Goal: Transaction & Acquisition: Purchase product/service

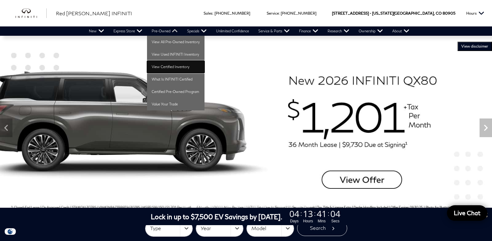
click at [168, 66] on link "View Certified Inventory" at bounding box center [175, 67] width 57 height 12
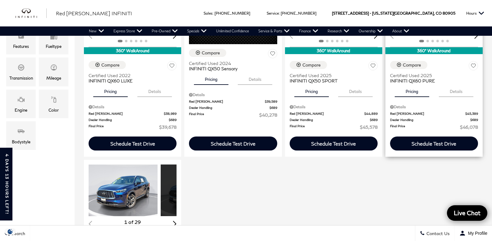
scroll to position [127, 0]
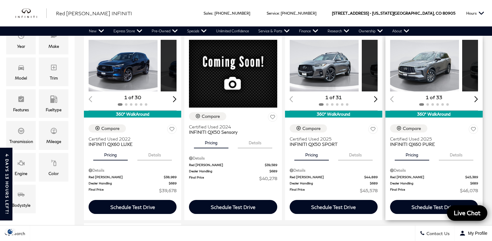
click at [390, 75] on img "1 / 2" at bounding box center [424, 66] width 69 height 52
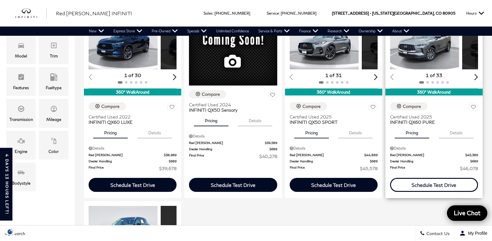
scroll to position [158, 0]
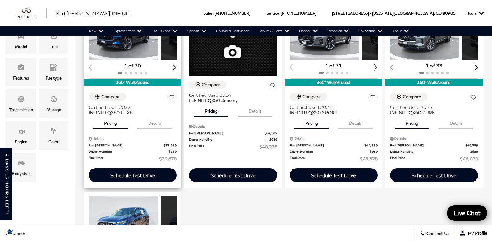
click at [143, 126] on button "Details" at bounding box center [154, 122] width 34 height 14
click at [112, 124] on button "Pricing" at bounding box center [110, 122] width 34 height 14
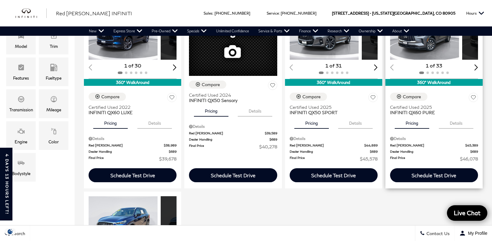
click at [439, 125] on button "Details" at bounding box center [456, 122] width 34 height 14
click at [395, 122] on button "Pricing" at bounding box center [412, 122] width 34 height 14
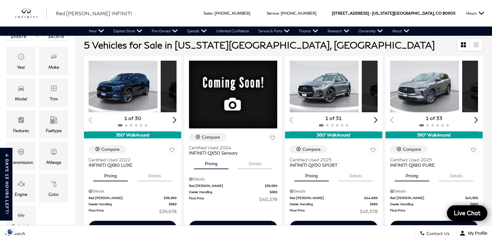
scroll to position [95, 0]
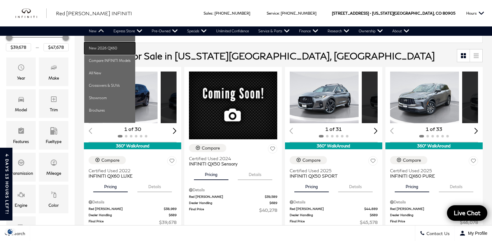
click at [96, 48] on link "New 2026 QX60" at bounding box center [109, 48] width 51 height 12
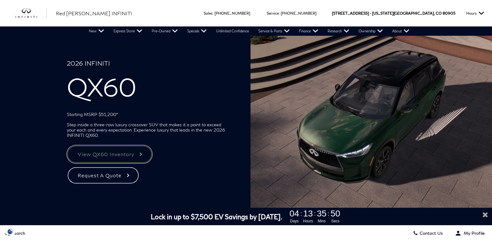
click at [110, 156] on link "View QX60 Inventory" at bounding box center [109, 154] width 85 height 18
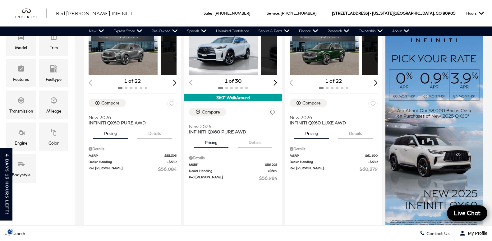
scroll to position [95, 0]
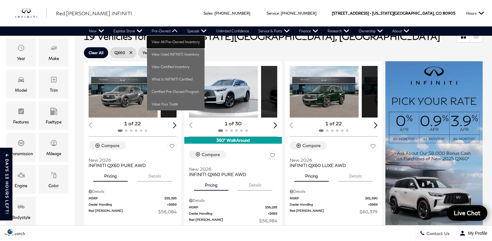
click at [176, 43] on link "View All Pre-Owned Inventory" at bounding box center [175, 42] width 57 height 12
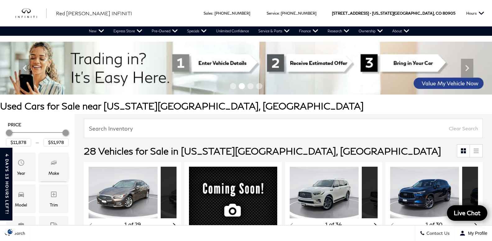
click at [55, 165] on icon "Make" at bounding box center [53, 162] width 7 height 7
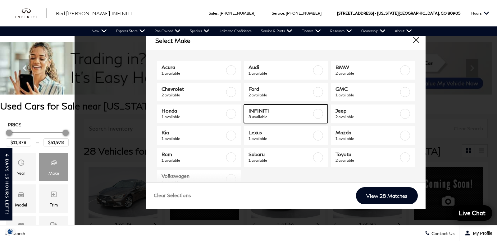
click at [279, 115] on span "8 available" at bounding box center [280, 117] width 63 height 6
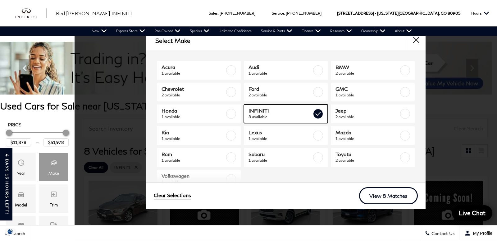
type input "$47,678"
checkbox input "true"
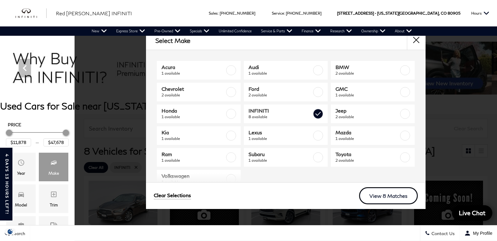
click at [382, 197] on link "View 8 Matches" at bounding box center [388, 195] width 59 height 17
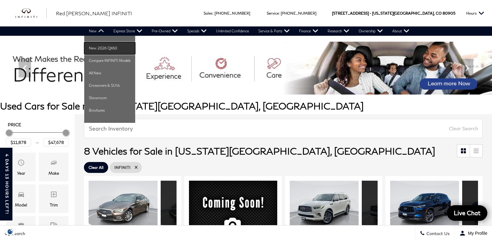
click at [101, 48] on link "New 2026 QX60" at bounding box center [109, 48] width 51 height 12
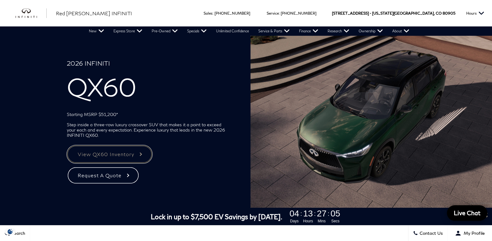
click at [118, 153] on link "View QX60 Inventory" at bounding box center [109, 154] width 85 height 18
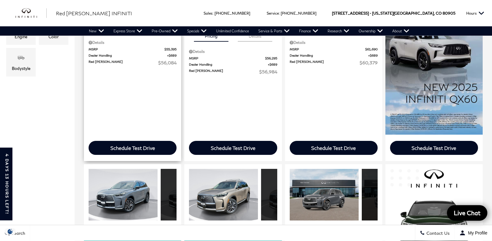
scroll to position [285, 0]
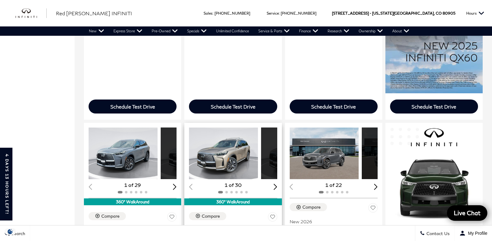
click at [189, 127] on img "1 / 2" at bounding box center [223, 153] width 69 height 52
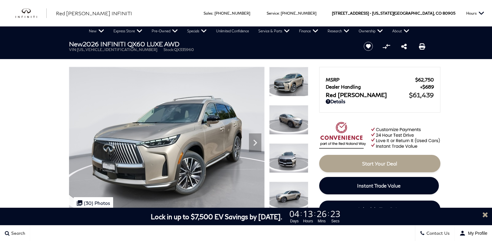
scroll to position [62, 0]
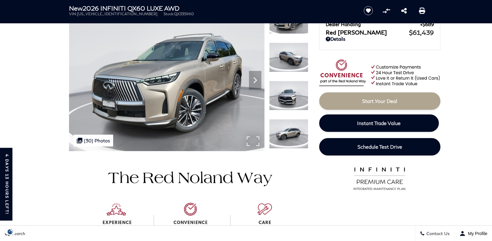
click at [216, 99] on img at bounding box center [166, 77] width 195 height 147
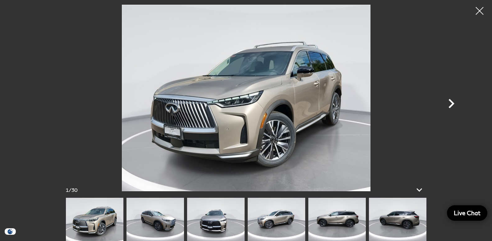
click at [450, 107] on icon "Next" at bounding box center [451, 103] width 6 height 9
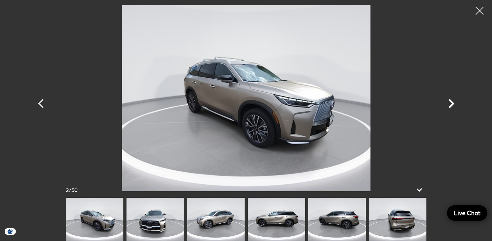
click at [450, 107] on icon "Next" at bounding box center [451, 103] width 6 height 9
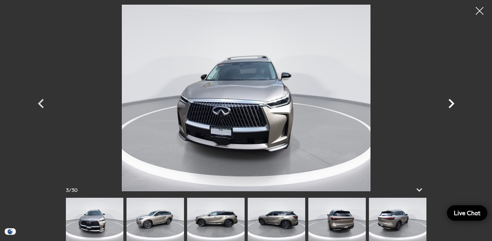
click at [450, 107] on icon "Next" at bounding box center [451, 103] width 6 height 9
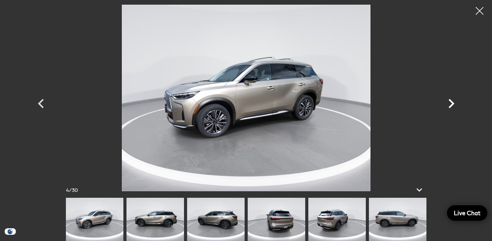
click at [450, 107] on icon "Next" at bounding box center [451, 103] width 6 height 9
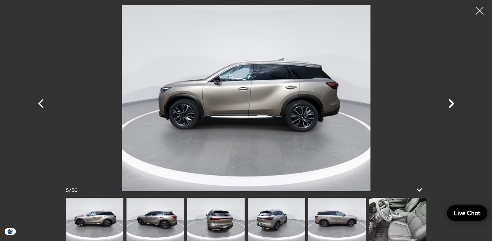
click at [450, 107] on icon "Next" at bounding box center [451, 103] width 6 height 9
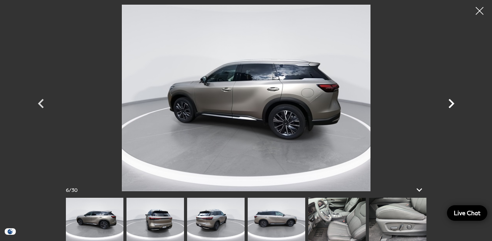
click at [450, 107] on icon "Next" at bounding box center [451, 103] width 6 height 9
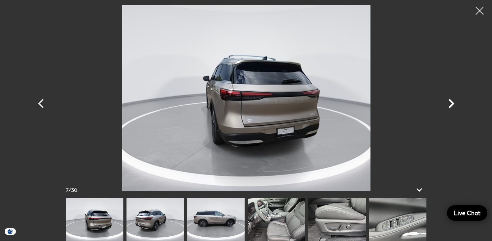
click at [450, 107] on icon "Next" at bounding box center [451, 103] width 6 height 9
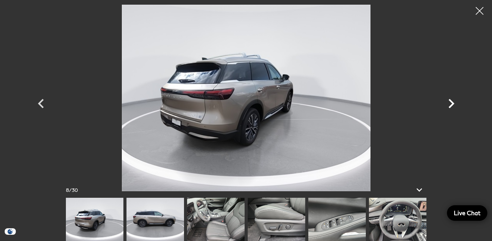
click at [450, 107] on icon "Next" at bounding box center [451, 103] width 6 height 9
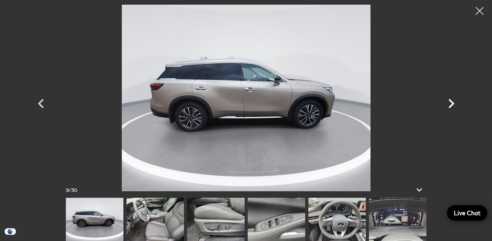
click at [451, 106] on icon "Next" at bounding box center [451, 103] width 6 height 9
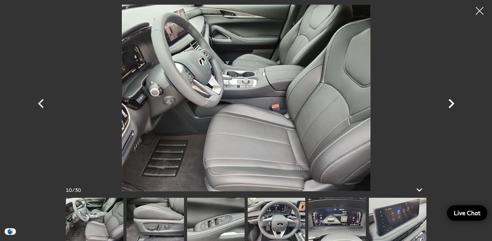
click at [451, 106] on icon "Next" at bounding box center [451, 103] width 6 height 9
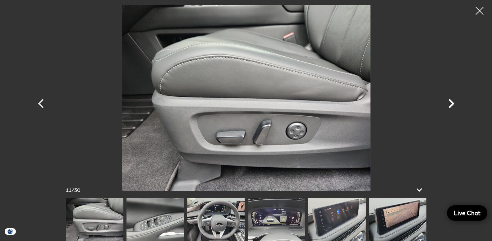
click at [451, 106] on icon "Next" at bounding box center [451, 103] width 6 height 9
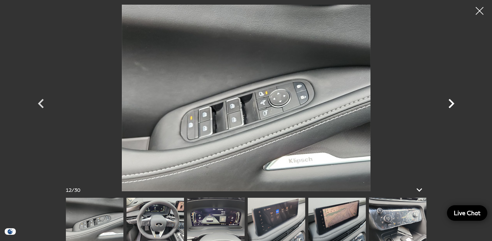
click at [451, 106] on icon "Next" at bounding box center [451, 103] width 6 height 9
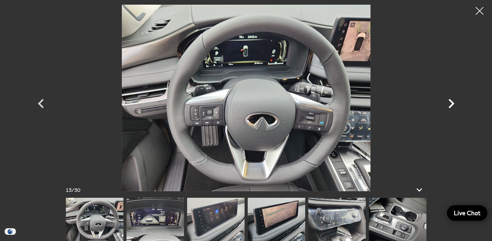
click at [451, 106] on icon "Next" at bounding box center [451, 103] width 6 height 9
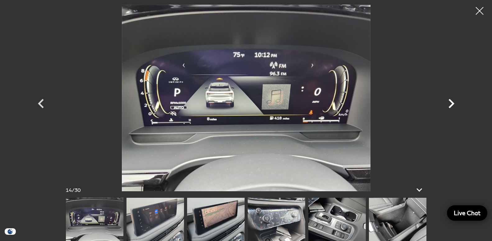
click at [451, 106] on icon "Next" at bounding box center [451, 103] width 6 height 9
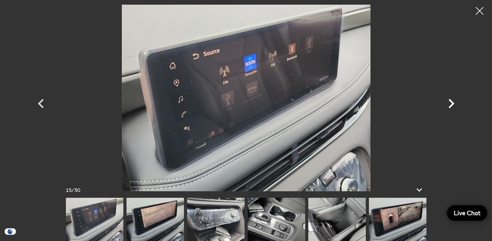
click at [451, 106] on icon "Next" at bounding box center [451, 103] width 6 height 9
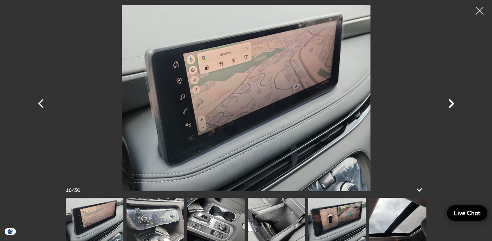
click at [451, 106] on icon "Next" at bounding box center [451, 103] width 6 height 9
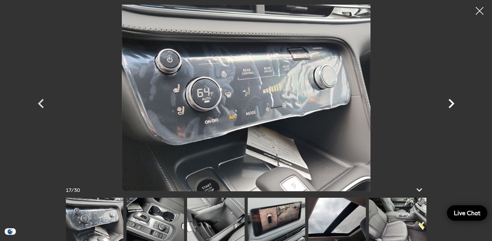
click at [451, 106] on icon "Next" at bounding box center [451, 103] width 6 height 9
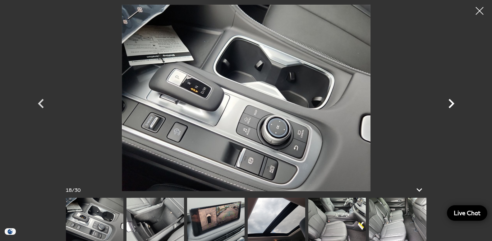
click at [451, 106] on icon "Next" at bounding box center [451, 103] width 6 height 9
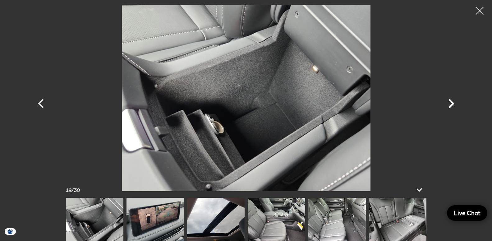
click at [451, 106] on icon "Next" at bounding box center [451, 103] width 6 height 9
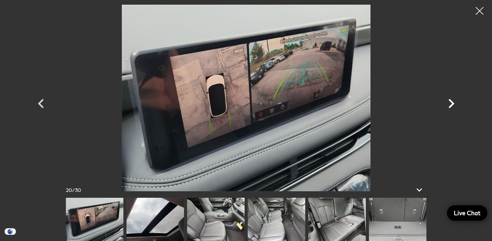
click at [451, 106] on icon "Next" at bounding box center [451, 103] width 6 height 9
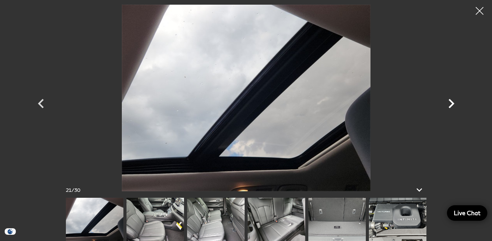
click at [451, 106] on icon "Next" at bounding box center [451, 103] width 6 height 9
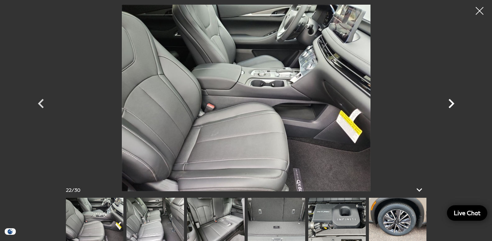
click at [451, 106] on icon "Next" at bounding box center [451, 103] width 6 height 9
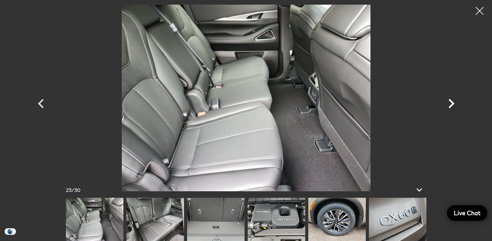
click at [451, 106] on icon "Next" at bounding box center [451, 103] width 6 height 9
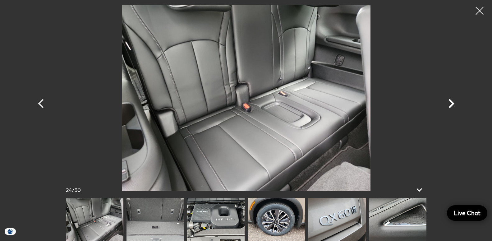
click at [451, 106] on icon "Next" at bounding box center [451, 103] width 6 height 9
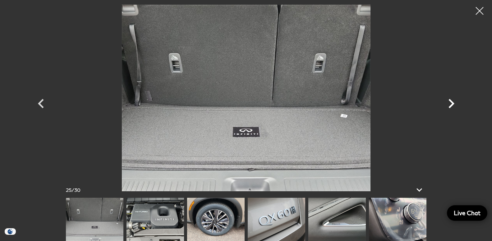
click at [451, 106] on icon "Next" at bounding box center [451, 103] width 6 height 9
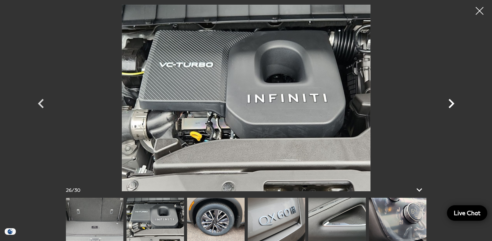
click at [451, 106] on icon "Next" at bounding box center [451, 103] width 6 height 9
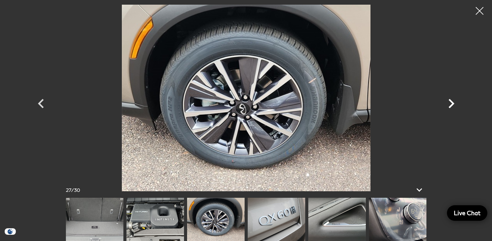
click at [451, 106] on icon "Next" at bounding box center [451, 103] width 6 height 9
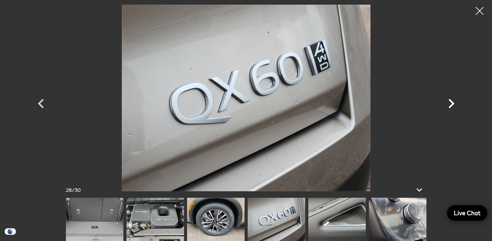
click at [451, 106] on icon "Next" at bounding box center [451, 103] width 6 height 9
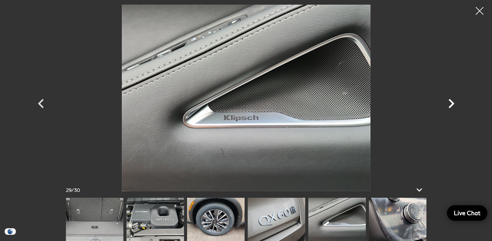
click at [451, 106] on icon "Next" at bounding box center [451, 103] width 6 height 9
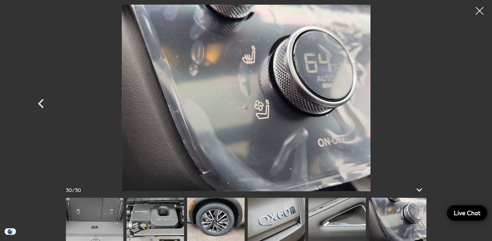
click at [451, 106] on div at bounding box center [246, 98] width 435 height 186
click at [479, 11] on div at bounding box center [479, 11] width 16 height 16
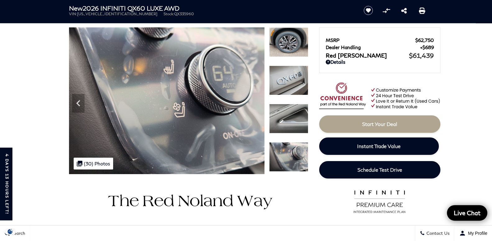
scroll to position [5, 0]
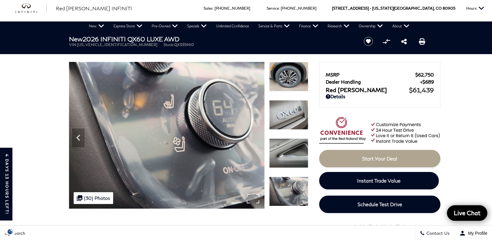
click at [100, 197] on div ".cls-1, .cls-3 { fill: #c50033; } .cls-1 { clip-rule: evenodd; } .cls-2 { clip-…" at bounding box center [93, 198] width 39 height 12
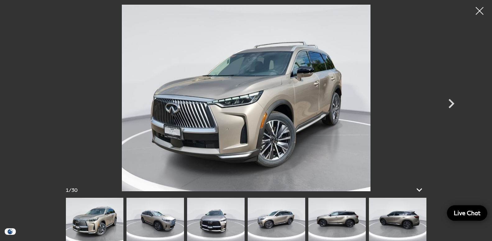
click at [161, 224] on img at bounding box center [154, 219] width 57 height 43
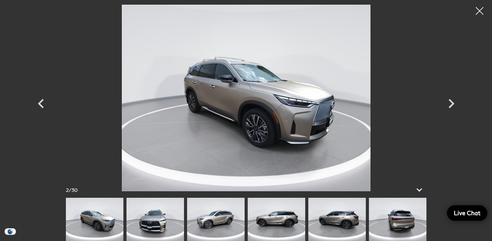
click at [209, 223] on img at bounding box center [215, 219] width 57 height 43
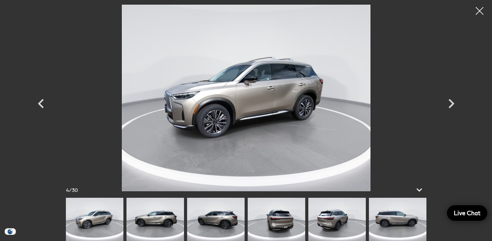
click at [222, 225] on img at bounding box center [215, 219] width 57 height 43
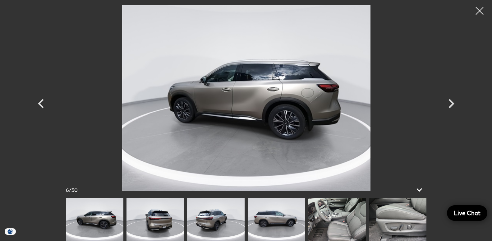
click at [271, 224] on img at bounding box center [276, 219] width 57 height 43
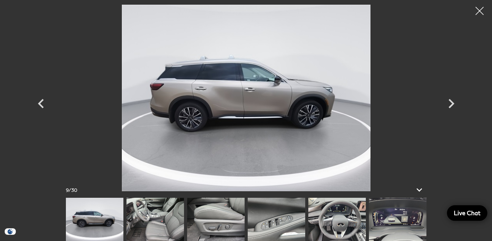
click at [479, 11] on div at bounding box center [479, 11] width 16 height 16
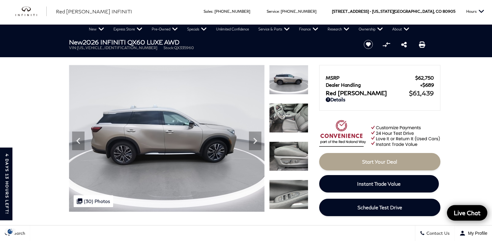
scroll to position [0, 0]
